Goal: Information Seeking & Learning: Learn about a topic

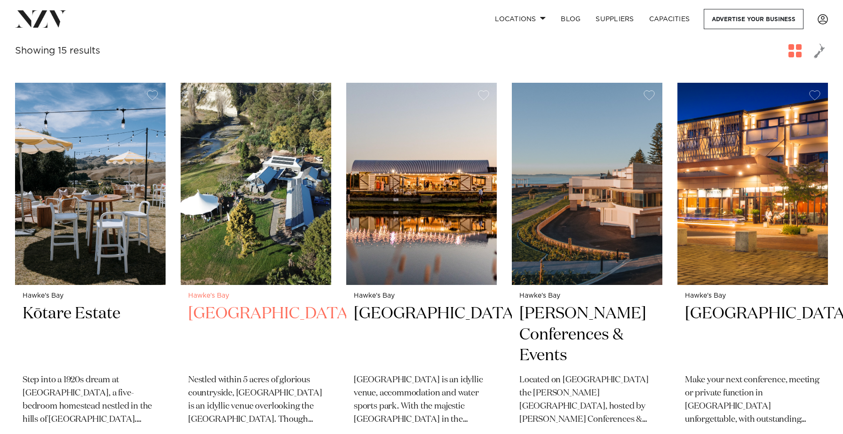
scroll to position [320, 0]
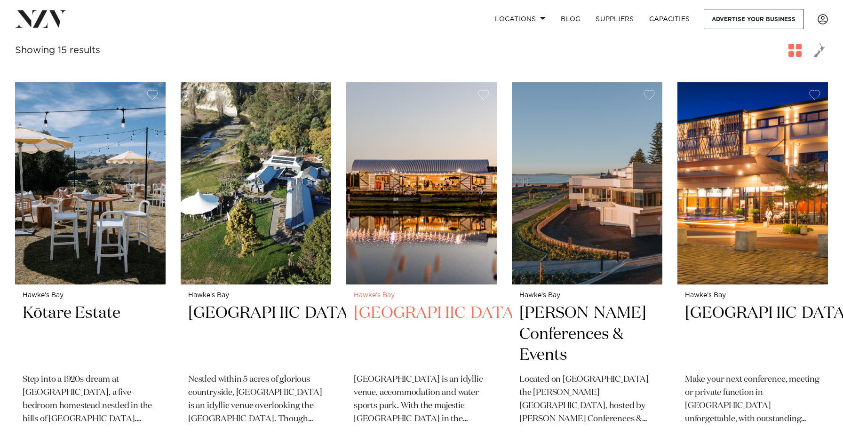
click at [443, 230] on img at bounding box center [421, 183] width 151 height 202
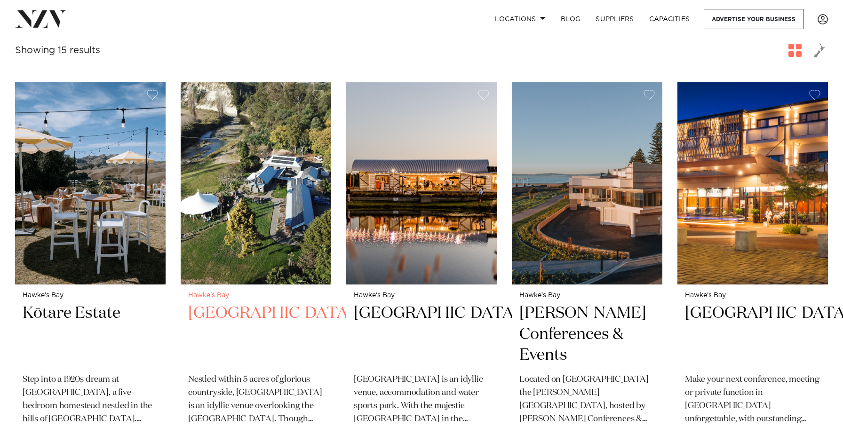
drag, startPoint x: 176, startPoint y: 339, endPoint x: 225, endPoint y: 298, distance: 63.8
click at [242, 218] on img at bounding box center [256, 183] width 151 height 202
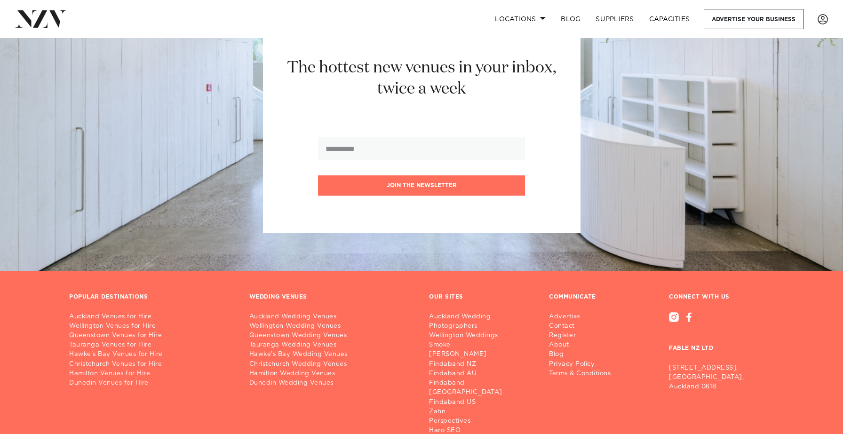
scroll to position [1712, 0]
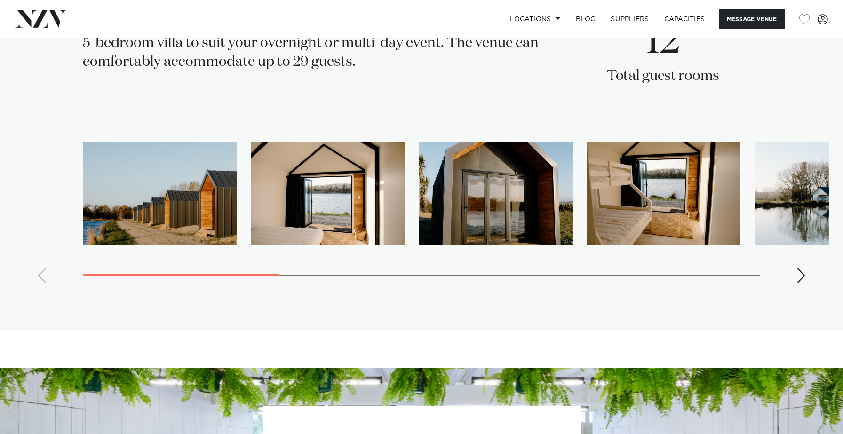
scroll to position [1505, 0]
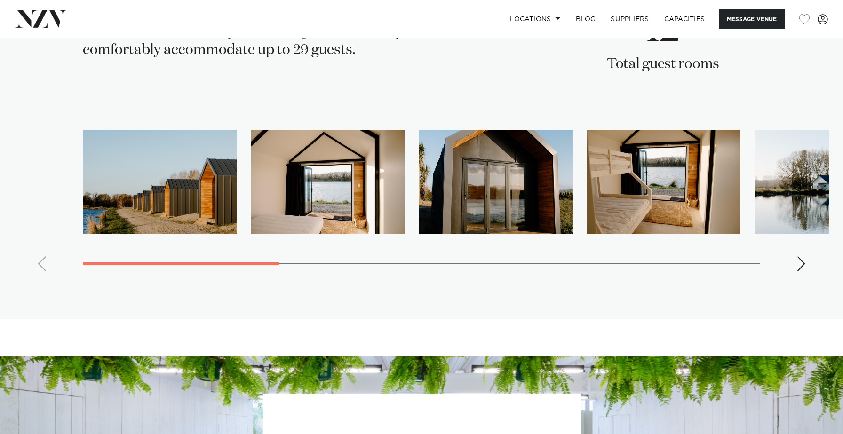
click at [663, 195] on img "4 / 14" at bounding box center [664, 182] width 154 height 104
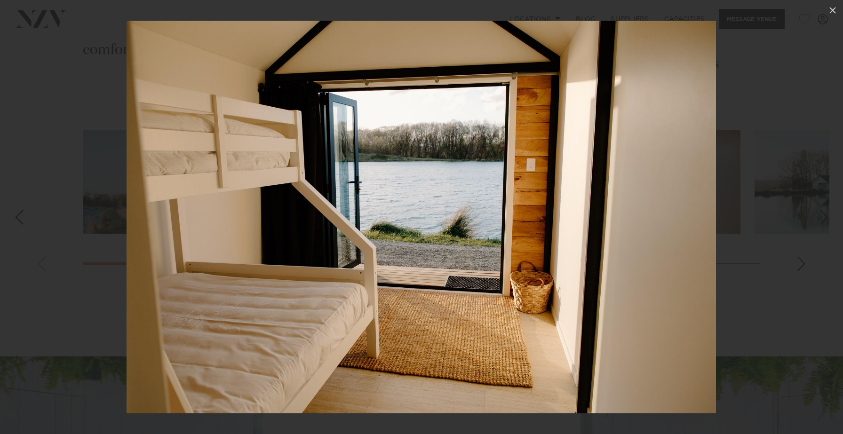
click at [692, 239] on img at bounding box center [421, 217] width 589 height 393
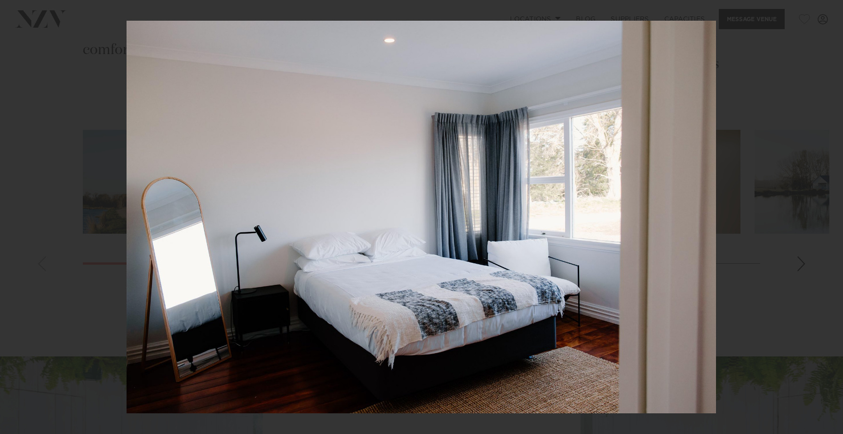
click at [37, 183] on div at bounding box center [421, 217] width 843 height 434
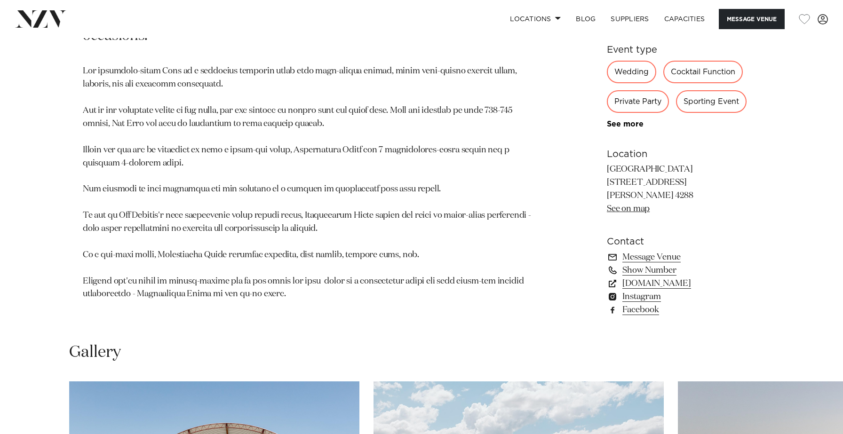
scroll to position [564, 0]
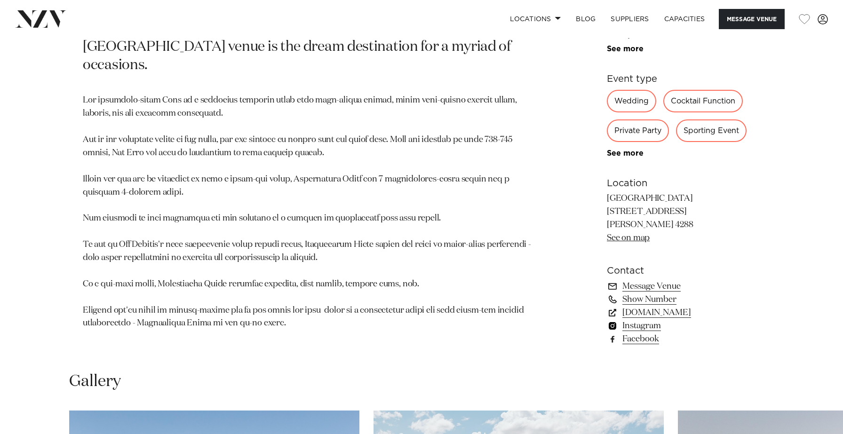
click at [650, 331] on link "Instagram" at bounding box center [683, 325] width 153 height 13
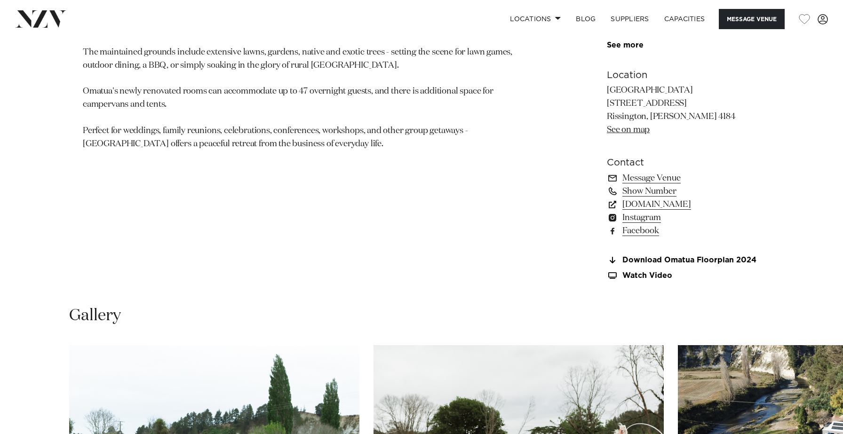
scroll to position [640, 0]
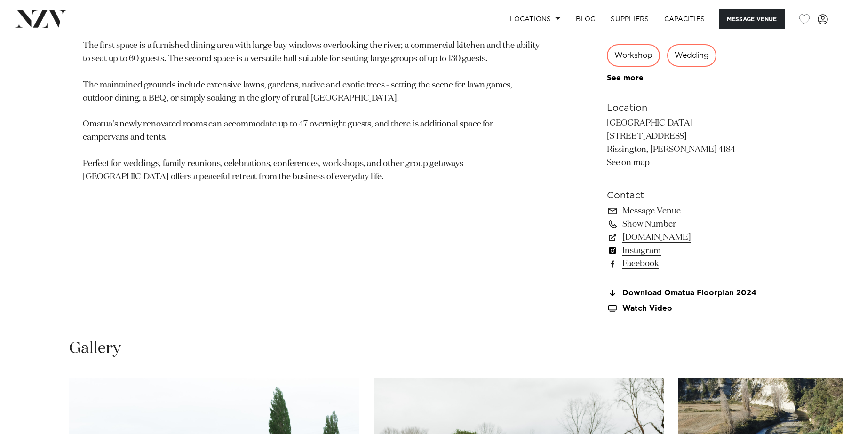
click at [635, 256] on link "Instagram" at bounding box center [683, 250] width 153 height 13
